Goal: Navigation & Orientation: Find specific page/section

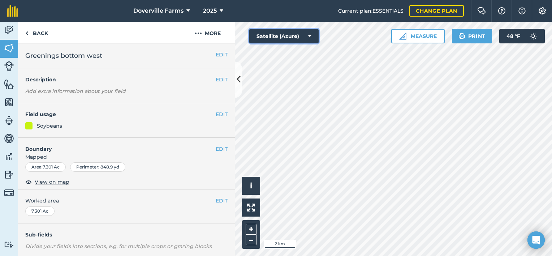
click at [310, 36] on icon at bounding box center [309, 36] width 3 height 7
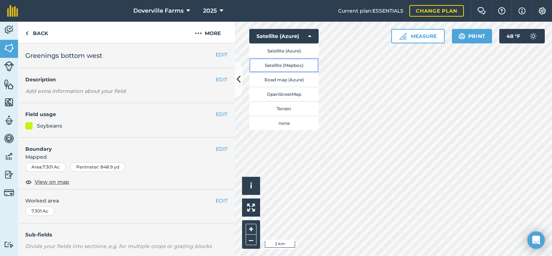
click at [297, 64] on button "Satellite (Mapbox)" at bounding box center [283, 65] width 69 height 14
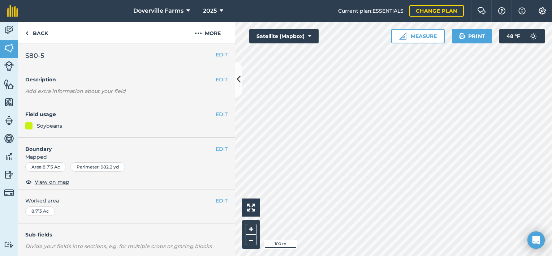
click at [426, 256] on html "Doverville Farms 2025 Current plan : ESSENTIALS Change plan Farm Chat Help Info…" at bounding box center [276, 128] width 552 height 256
click at [296, 38] on button "Satellite (Mapbox)" at bounding box center [283, 36] width 69 height 14
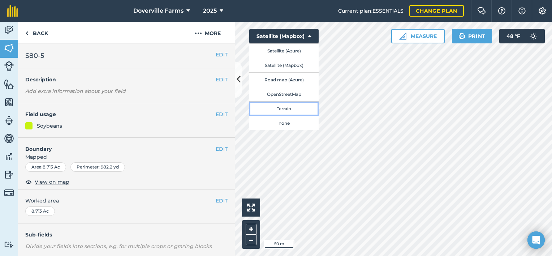
click at [288, 109] on button "Terrain" at bounding box center [283, 108] width 69 height 14
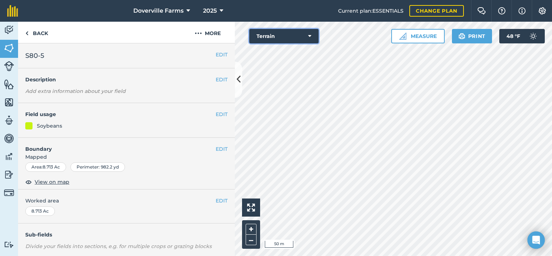
click at [265, 37] on button "Terrain" at bounding box center [283, 36] width 69 height 14
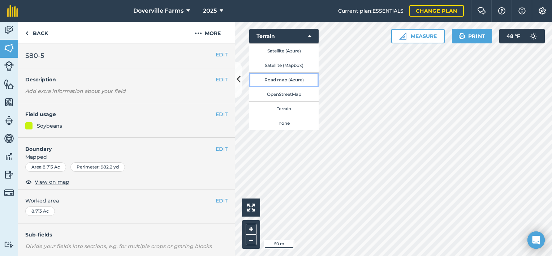
click at [279, 79] on button "Road map (Azure)" at bounding box center [283, 79] width 69 height 14
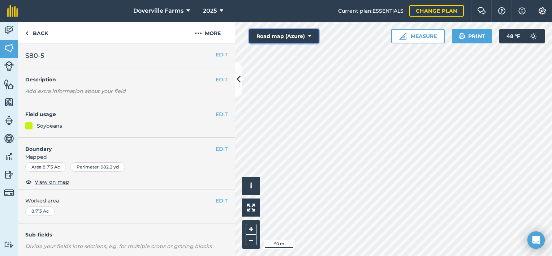
click at [289, 33] on button "Road map (Azure)" at bounding box center [283, 36] width 69 height 14
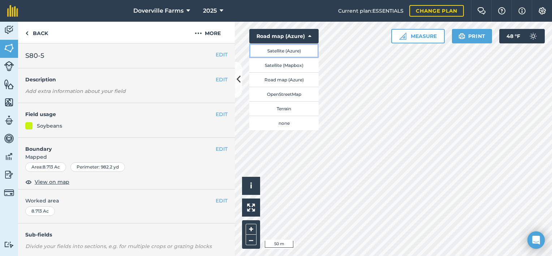
click at [286, 51] on button "Satellite (Azure)" at bounding box center [283, 50] width 69 height 14
